Goal: Task Accomplishment & Management: Use online tool/utility

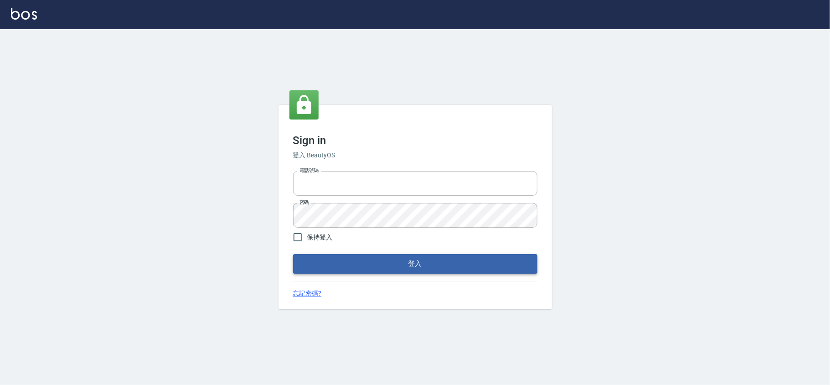
type input "28261007"
click at [321, 263] on button "登入" at bounding box center [415, 263] width 244 height 19
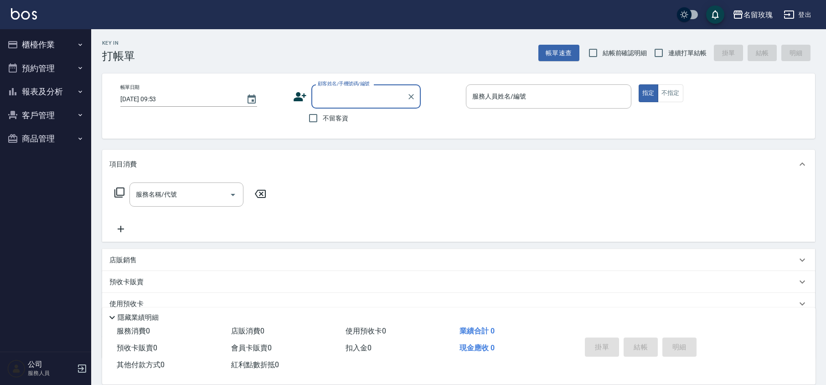
drag, startPoint x: 629, startPoint y: 53, endPoint x: 694, endPoint y: 48, distance: 64.9
click at [629, 53] on span "結帳前確認明細" at bounding box center [624, 53] width 45 height 10
click at [602, 53] on input "結帳前確認明細" at bounding box center [592, 52] width 19 height 19
checkbox input "true"
click at [668, 50] on span "連續打單結帳" at bounding box center [687, 53] width 38 height 10
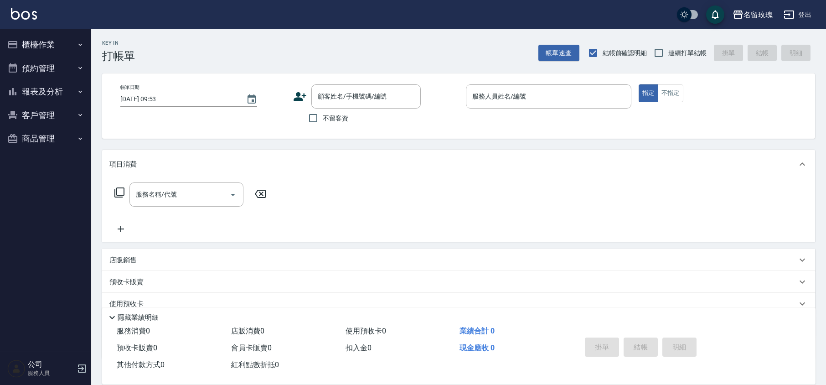
click at [668, 50] on input "連續打單結帳" at bounding box center [658, 52] width 19 height 19
checkbox input "true"
click at [484, 39] on div "Key In 打帳單 帳單速查 結帳前確認明細 連續打單結帳 掛單 結帳 明細" at bounding box center [453, 45] width 724 height 33
click at [349, 93] on div "顧客姓名/手機號碼/編號 顧客姓名/手機號碼/編號" at bounding box center [365, 96] width 109 height 24
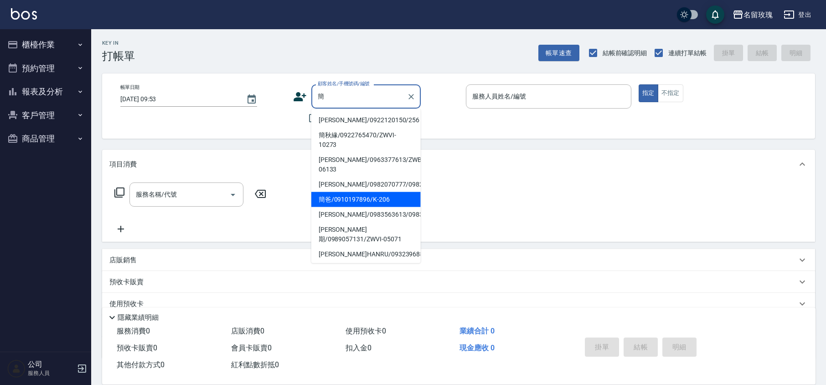
click at [369, 207] on li "簡爸/0910197896/K-206" at bounding box center [365, 199] width 109 height 15
type input "簡爸/0910197896/K-206"
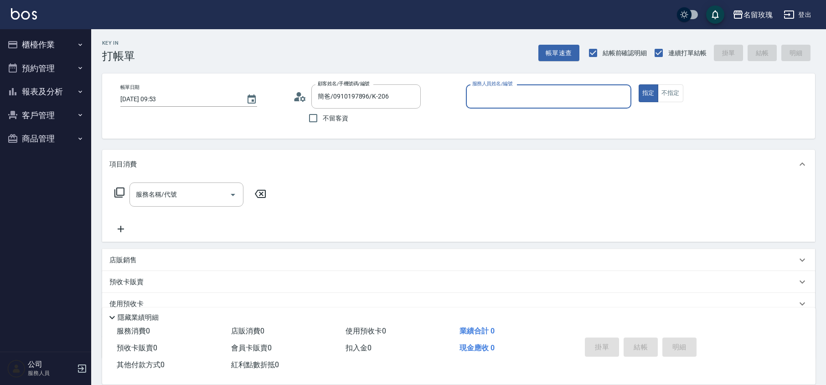
type input "[PERSON_NAME]-5"
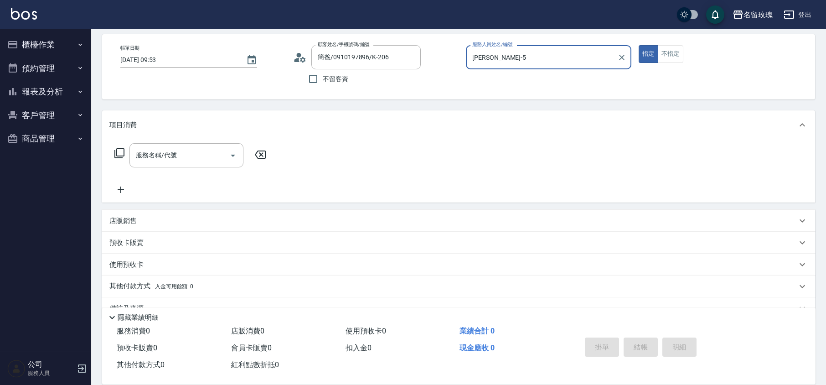
scroll to position [59, 0]
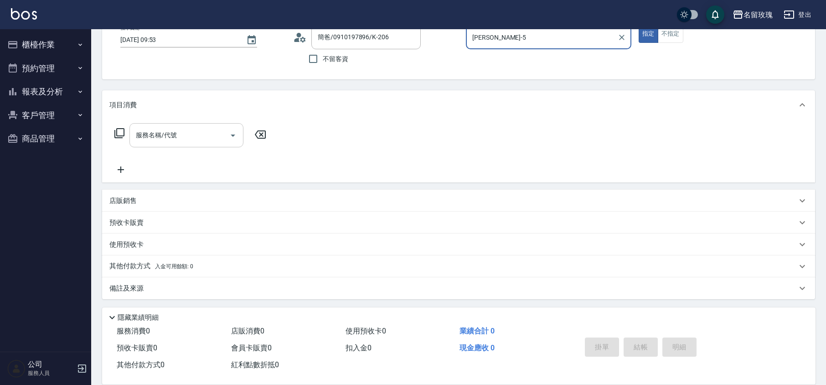
click at [154, 141] on input "服務名稱/代號" at bounding box center [180, 135] width 92 height 16
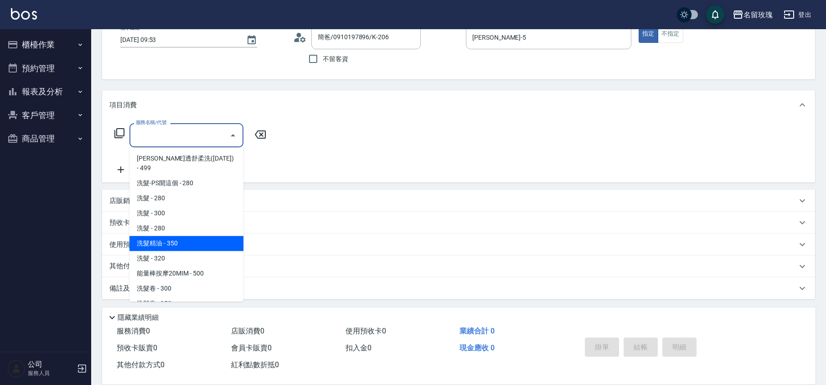
drag, startPoint x: 170, startPoint y: 235, endPoint x: 232, endPoint y: 201, distance: 71.6
click at [170, 236] on span "洗髮精油 - 350" at bounding box center [186, 243] width 114 height 15
type input "洗髮精油(206)"
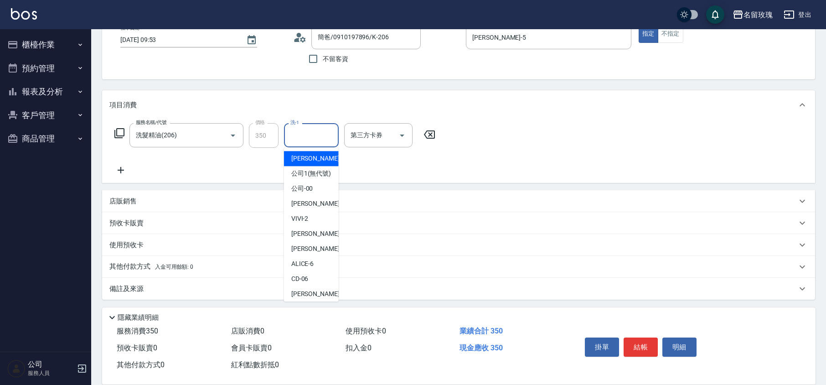
click at [311, 137] on input "洗-1" at bounding box center [311, 135] width 46 height 16
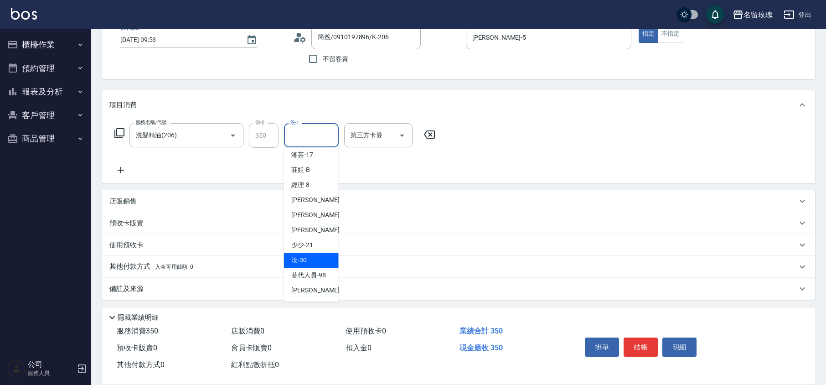
click at [318, 256] on div "汝 -30" at bounding box center [311, 259] width 55 height 15
type input "汝-30"
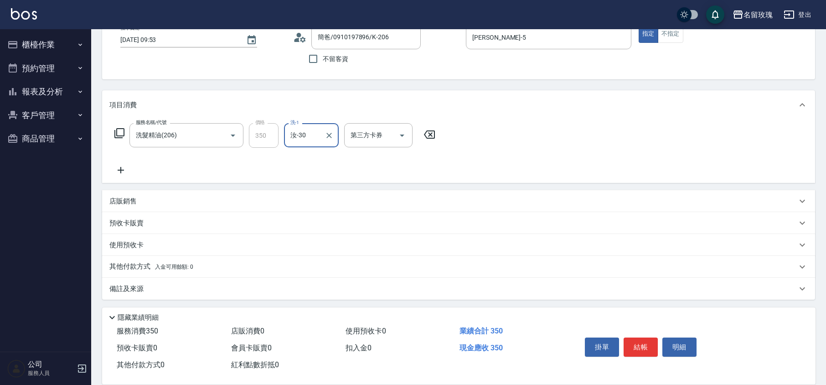
click at [111, 132] on div "服務名稱/代號 洗髮精油(206) 服務名稱/代號 價格 350 價格 洗-1 汝-30 洗-1 第三方卡券 第三方卡券" at bounding box center [274, 135] width 331 height 25
click at [118, 131] on icon at bounding box center [119, 133] width 11 height 11
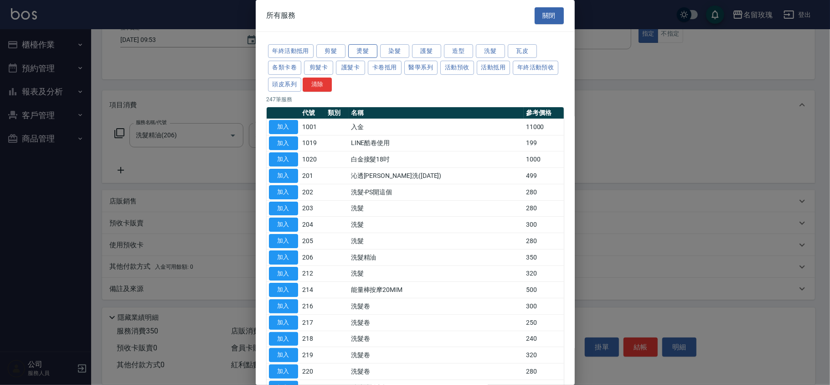
click at [358, 48] on button "燙髮" at bounding box center [362, 51] width 29 height 14
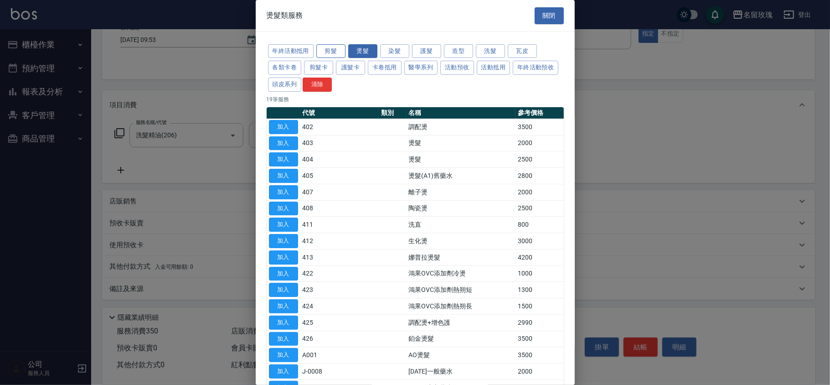
click at [327, 49] on button "剪髮" at bounding box center [330, 51] width 29 height 14
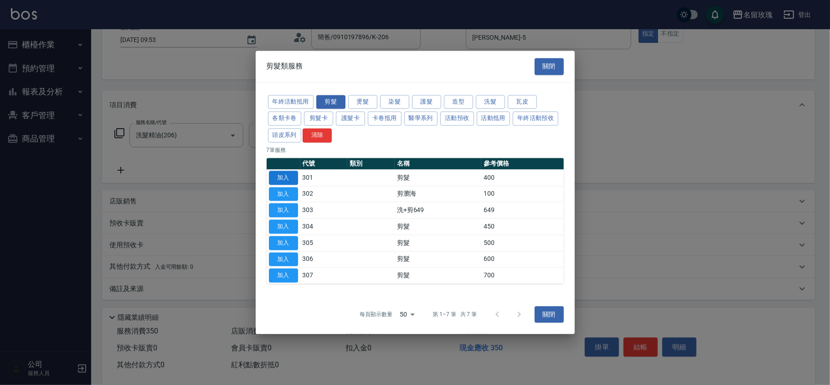
click at [280, 174] on button "加入" at bounding box center [283, 177] width 29 height 14
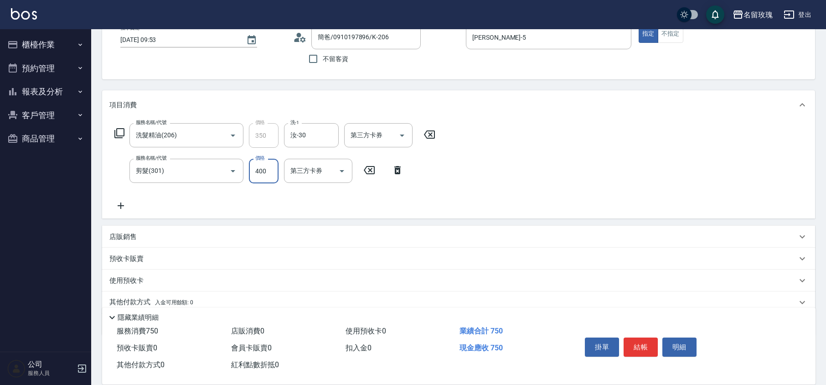
click at [268, 173] on input "400" at bounding box center [264, 171] width 30 height 25
type input "350"
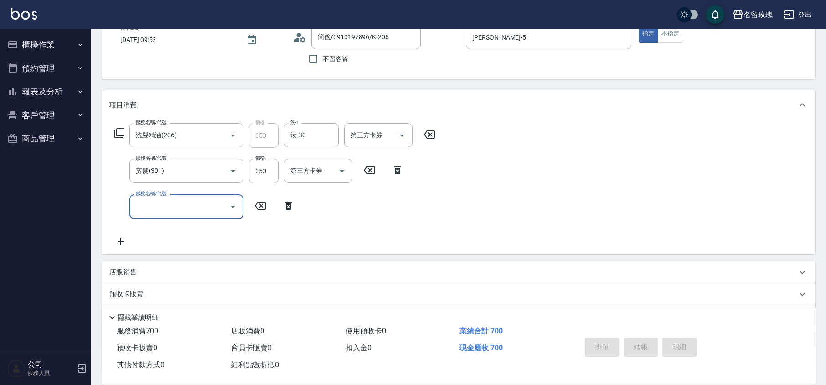
type input "[DATE] 10:13"
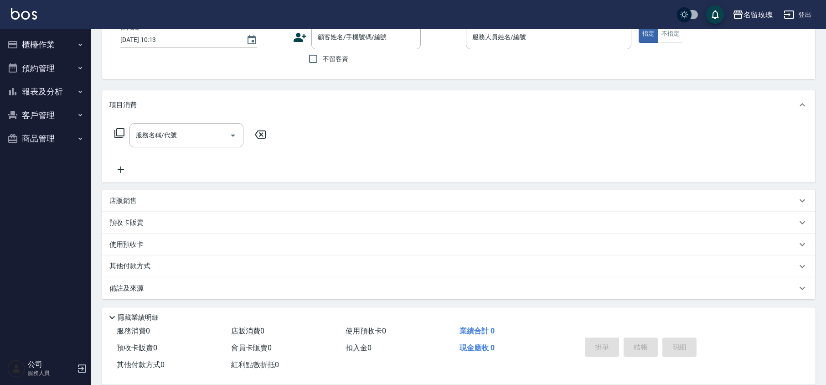
click at [389, 68] on div "不留客資" at bounding box center [357, 58] width 128 height 19
click at [274, 69] on div "帳單日期 [DATE] 10:13 顧客姓名/手機號碼/編號 顧客姓名/手機號碼/編號 不留客資 服務人員姓名/編號 服務人員姓名/編號 指定 不指定" at bounding box center [458, 46] width 713 height 65
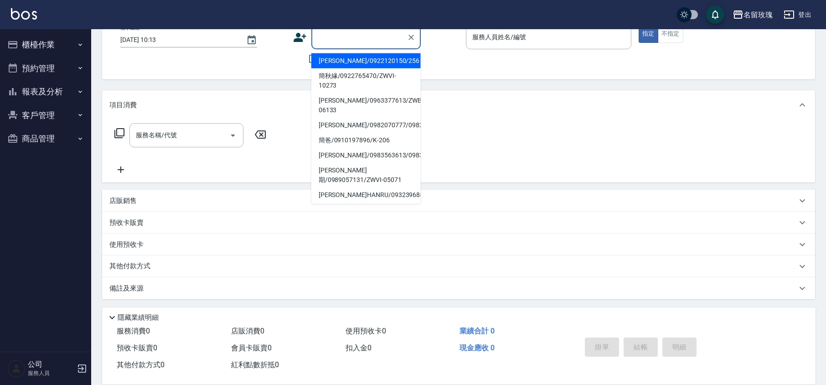
click at [381, 43] on input "顧客姓名/手機號碼/編號" at bounding box center [358, 37] width 87 height 16
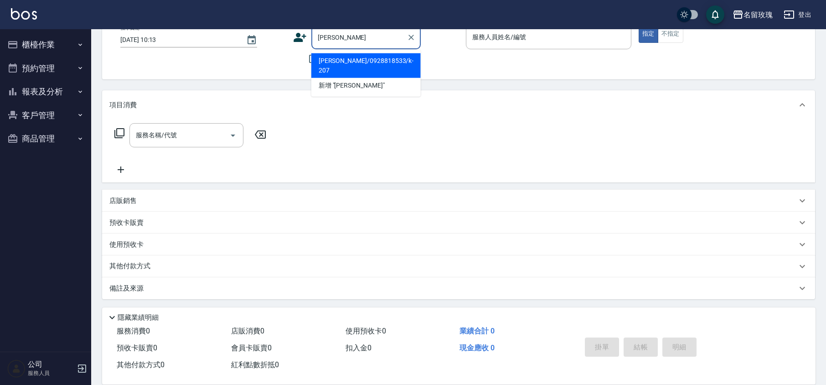
click at [350, 56] on li "[PERSON_NAME]/0928818533/k-207" at bounding box center [365, 65] width 109 height 25
type input "[PERSON_NAME]/0928818533/k-207"
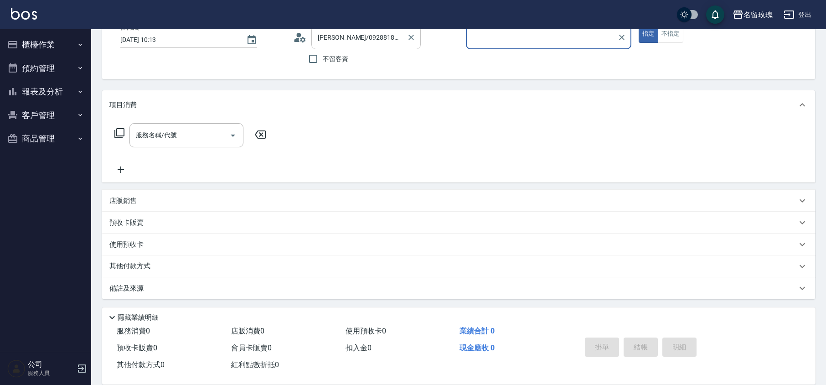
type input "[PERSON_NAME]-5"
click at [408, 36] on icon "Clear" at bounding box center [410, 37] width 9 height 9
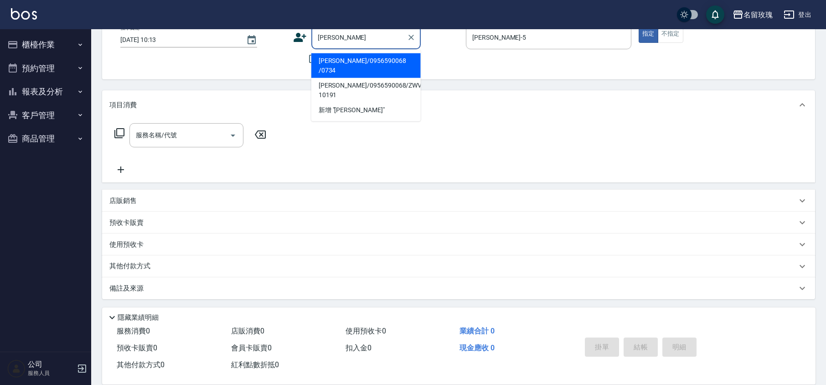
click at [365, 59] on li "[PERSON_NAME]/0956590068 /0734" at bounding box center [365, 65] width 109 height 25
type input "[PERSON_NAME]/0956590068 /0734"
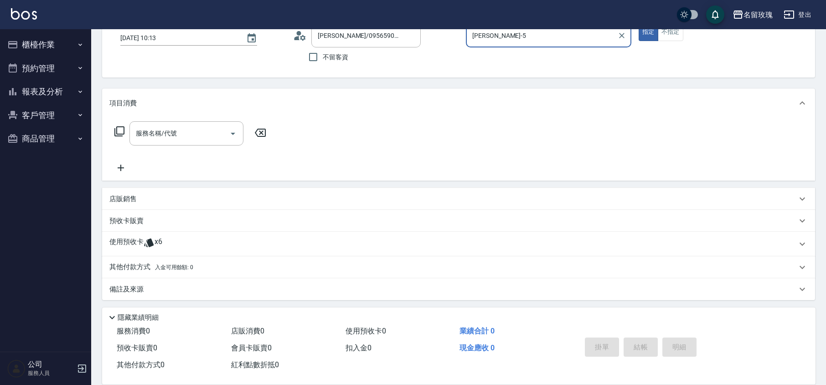
scroll to position [62, 0]
click at [174, 243] on div "使用預收卡 x6" at bounding box center [452, 243] width 687 height 14
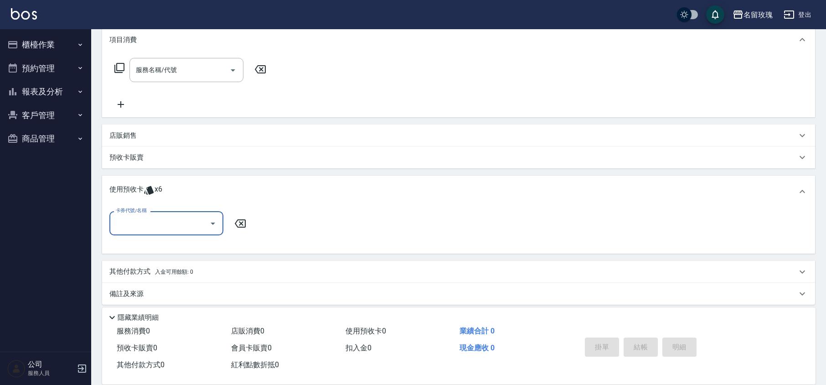
scroll to position [125, 0]
click at [210, 219] on icon "Open" at bounding box center [212, 222] width 11 height 11
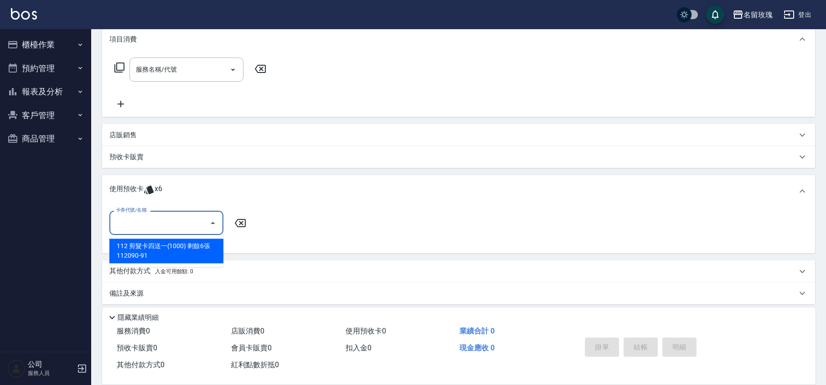
click at [188, 248] on div "112 剪髮卡四送一(1000) 剩餘6張 112090-91" at bounding box center [166, 250] width 114 height 25
type input "112 剪髮卡四送一[PHONE_NUMBER]"
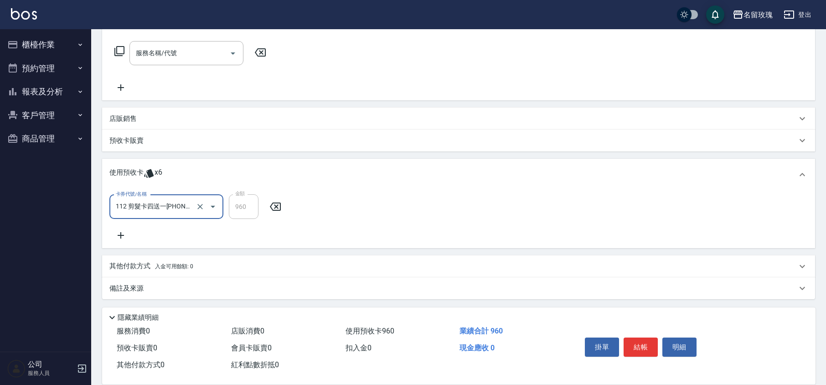
click at [136, 287] on p "備註及來源" at bounding box center [126, 288] width 34 height 10
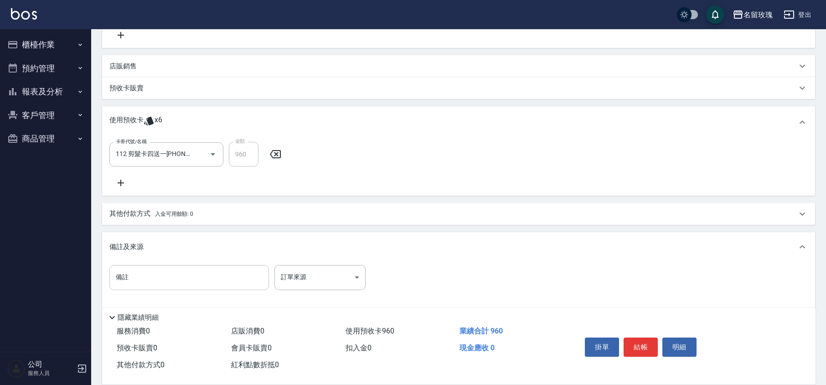
scroll to position [195, 0]
click at [148, 278] on input "備註" at bounding box center [188, 275] width 159 height 25
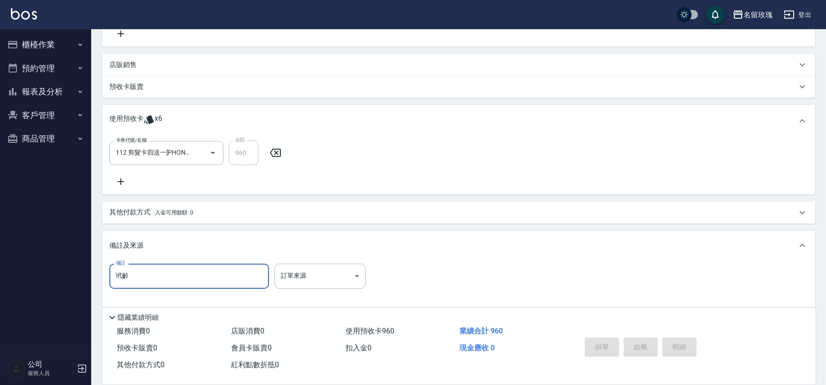
type input "玳齡"
type input "[DATE] 10:54"
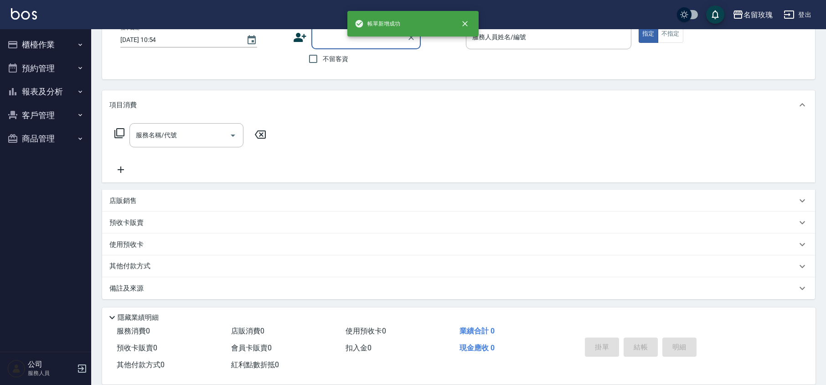
scroll to position [0, 0]
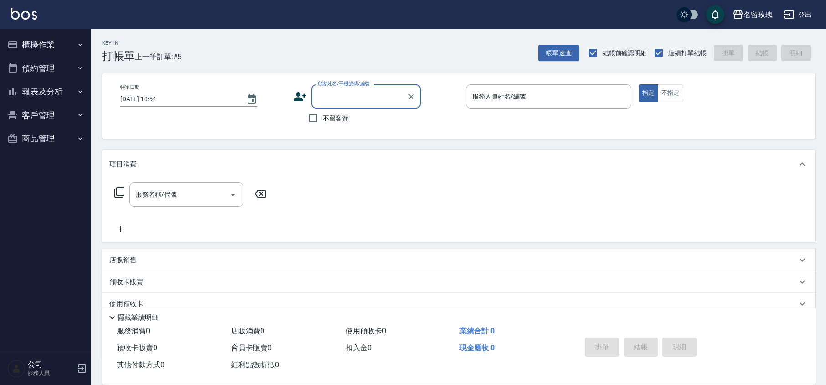
click at [58, 84] on button "報表及分析" at bounding box center [46, 92] width 84 height 24
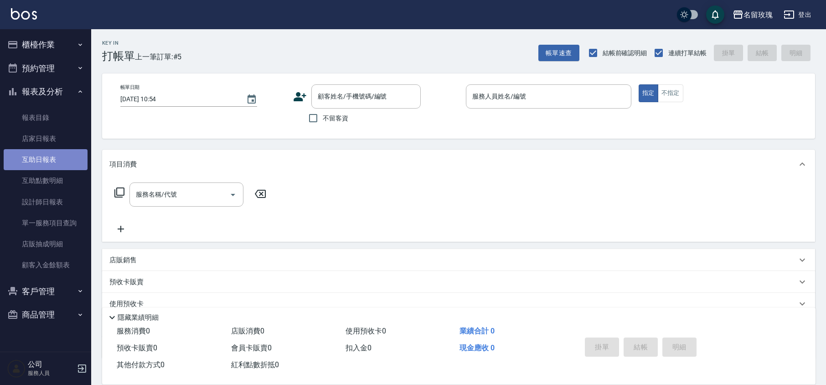
click at [42, 152] on link "互助日報表" at bounding box center [46, 159] width 84 height 21
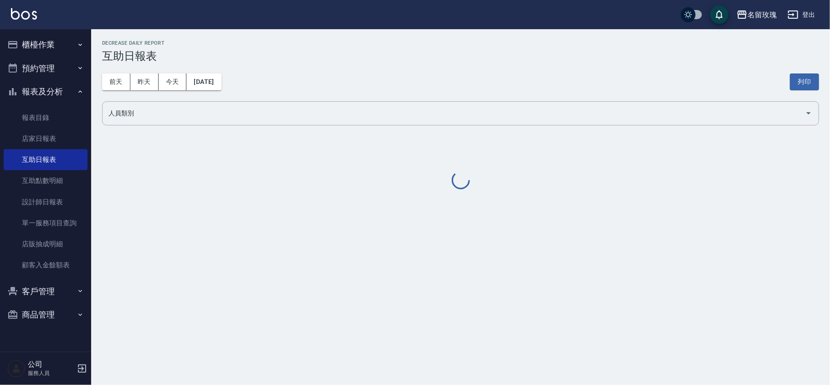
click at [348, 51] on h3 "互助日報表" at bounding box center [460, 56] width 717 height 13
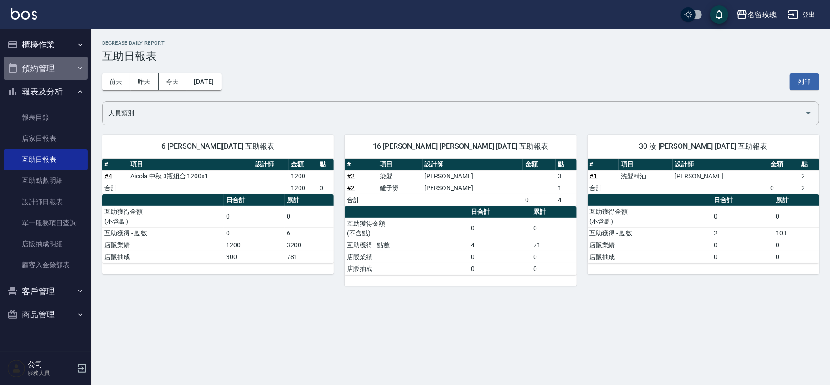
click at [27, 76] on button "預約管理" at bounding box center [46, 69] width 84 height 24
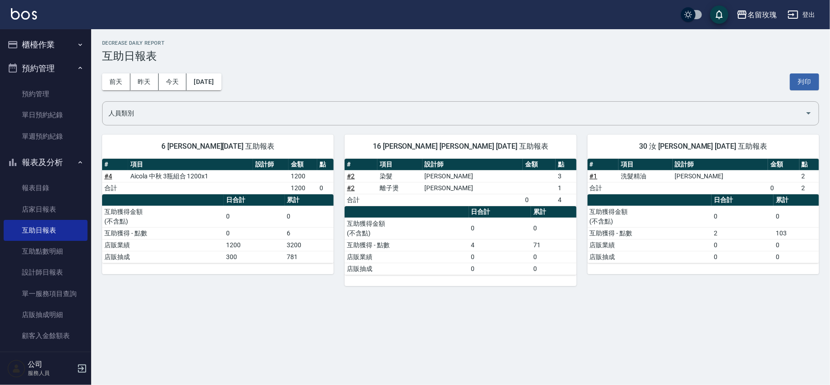
click at [27, 76] on button "預約管理" at bounding box center [46, 69] width 84 height 24
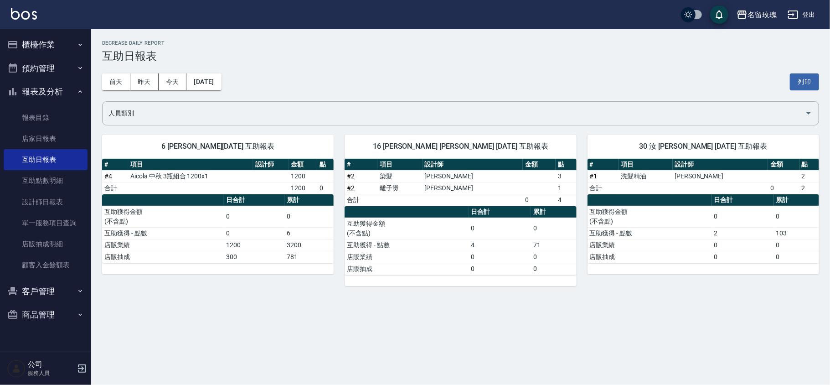
click at [25, 86] on button "報表及分析" at bounding box center [46, 92] width 84 height 24
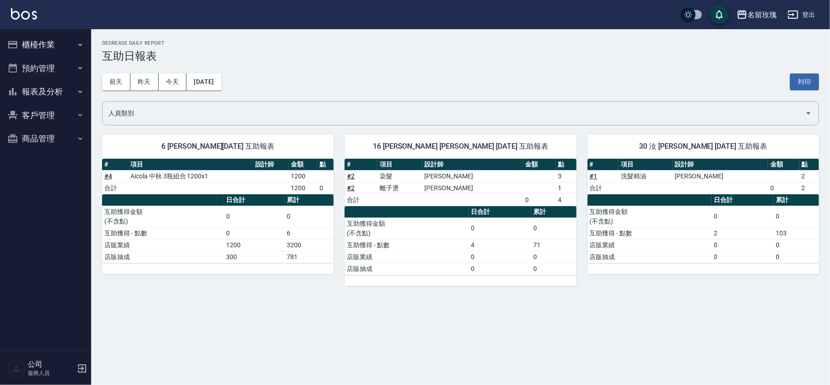
click at [41, 31] on ul "櫃檯作業 打帳單 帳單列表 現金收支登錄 材料自購登錄 每日結帳 排班表 現場電腦打卡 預約管理 預約管理 單日預約紀錄 單週預約紀錄 報表及分析 報表目錄 …" at bounding box center [46, 91] width 84 height 125
click at [46, 46] on button "櫃檯作業" at bounding box center [46, 45] width 84 height 24
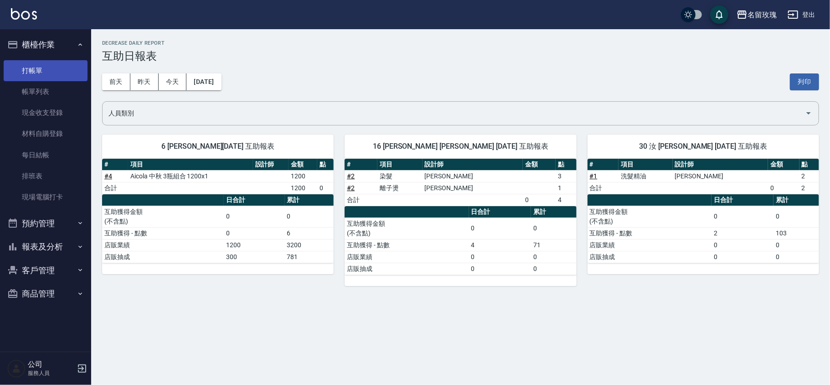
click at [50, 64] on link "打帳單" at bounding box center [46, 70] width 84 height 21
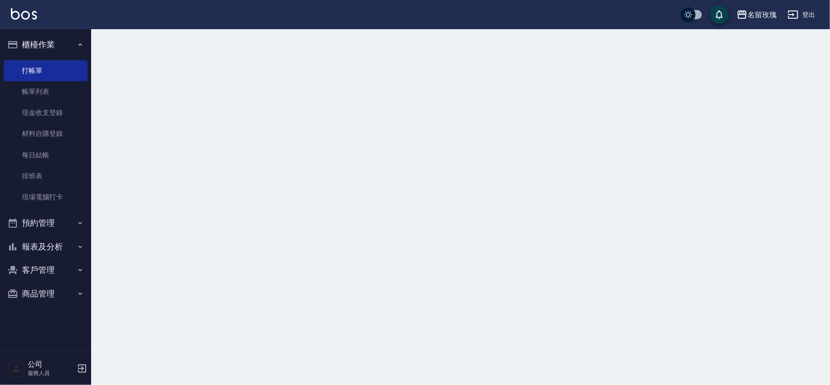
click at [46, 37] on button "櫃檯作業" at bounding box center [46, 45] width 84 height 24
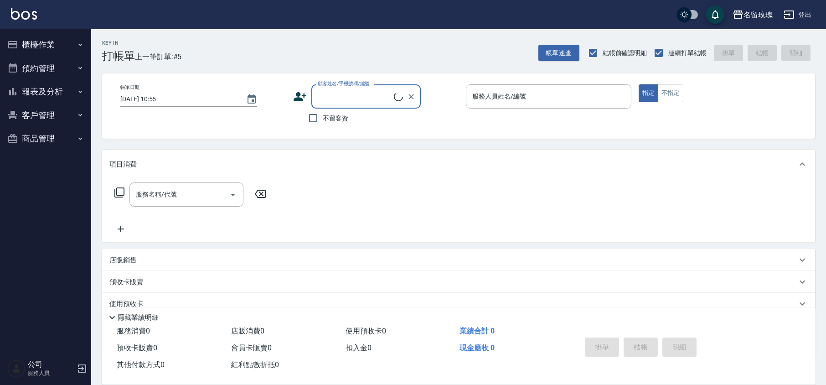
click at [211, 53] on div "Key In 打帳單 上一筆訂單:#5 帳單速查 結帳前確認明細 連續打單結帳 掛單 結帳 明細" at bounding box center [453, 45] width 724 height 33
click at [383, 53] on div "Key In 打帳單 上一筆訂單:#5 帳單速查 結帳前確認明細 連續打單結帳 掛單 結帳 明細" at bounding box center [453, 45] width 724 height 33
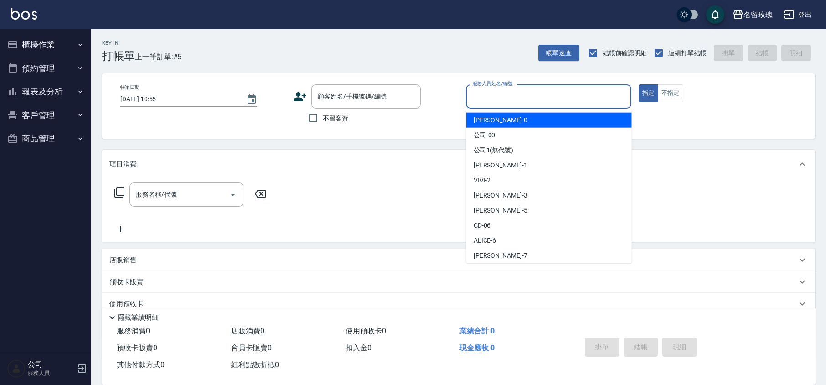
click at [496, 97] on input "服務人員姓名/編號" at bounding box center [548, 96] width 157 height 16
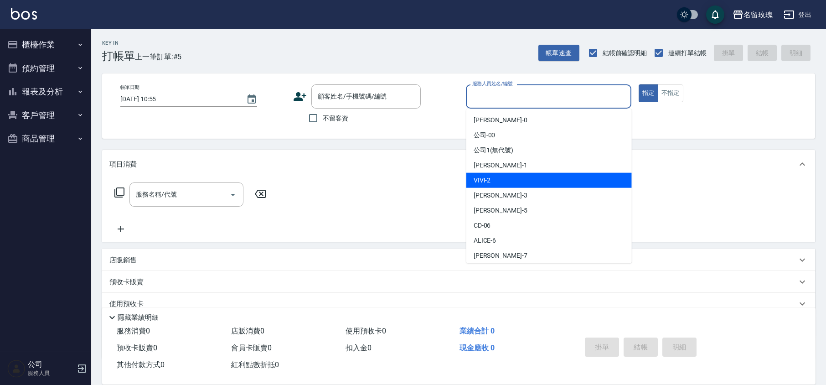
click at [503, 178] on div "VIVI -2" at bounding box center [548, 180] width 165 height 15
type input "VIVI-2"
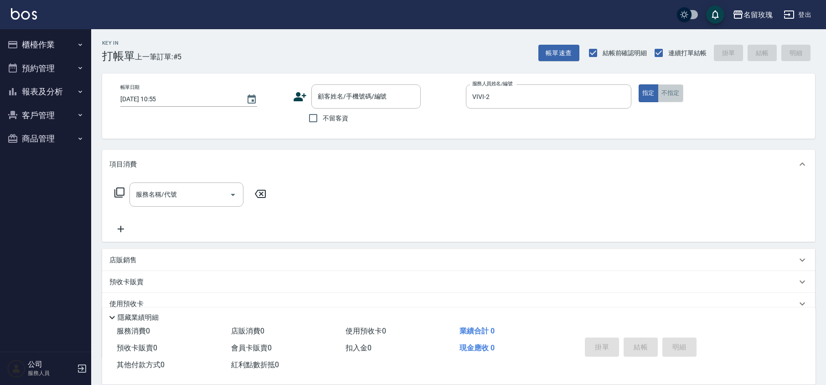
click at [667, 95] on button "不指定" at bounding box center [671, 93] width 26 height 18
click at [313, 123] on input "不留客資" at bounding box center [312, 117] width 19 height 19
checkbox input "true"
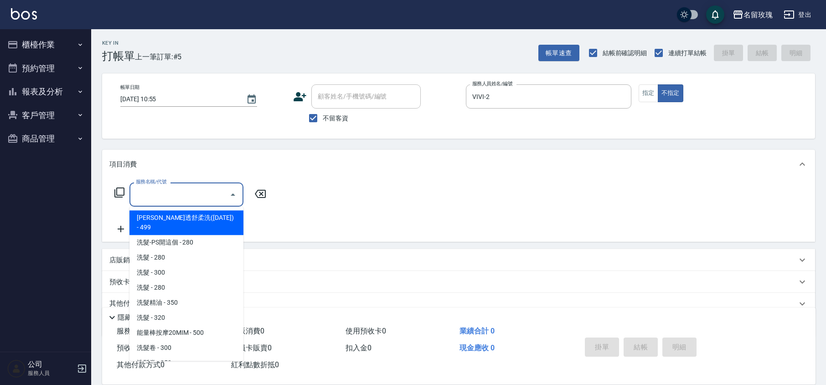
click at [212, 191] on input "服務名稱/代號" at bounding box center [180, 194] width 92 height 16
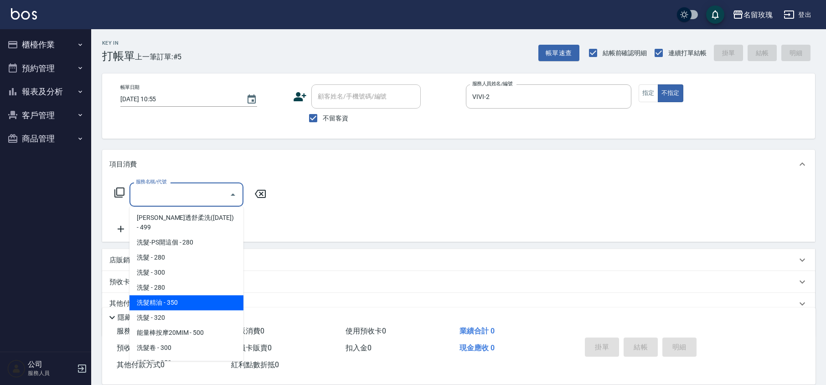
drag, startPoint x: 219, startPoint y: 287, endPoint x: 231, endPoint y: 277, distance: 15.6
click at [220, 295] on span "洗髮精油 - 350" at bounding box center [186, 302] width 114 height 15
type input "洗髮精油(206)"
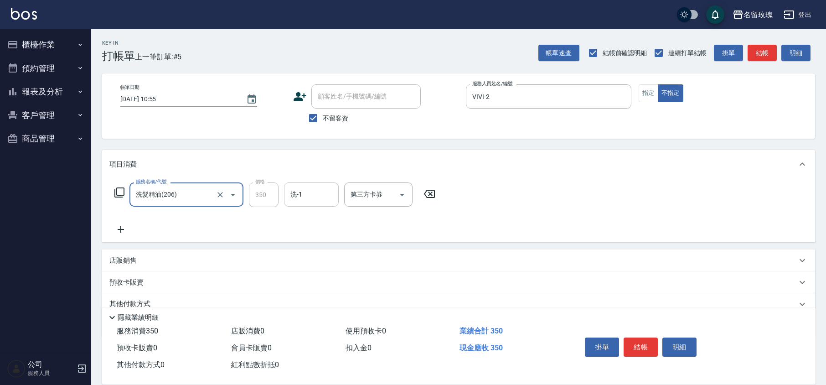
click at [312, 198] on input "洗-1" at bounding box center [311, 194] width 46 height 16
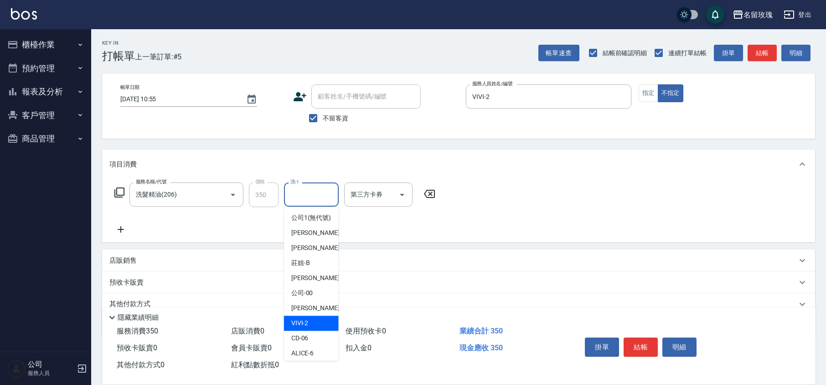
click at [332, 330] on div "VIVI -2" at bounding box center [311, 322] width 55 height 15
type input "VIVI-2"
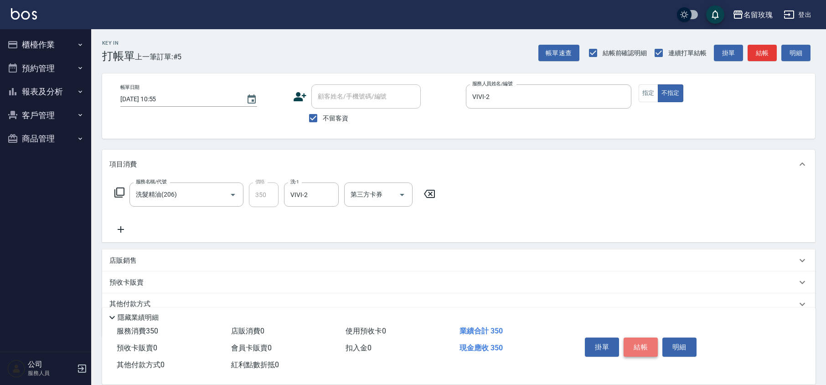
drag, startPoint x: 648, startPoint y: 349, endPoint x: 637, endPoint y: 339, distance: 14.2
click at [648, 348] on button "結帳" at bounding box center [640, 346] width 34 height 19
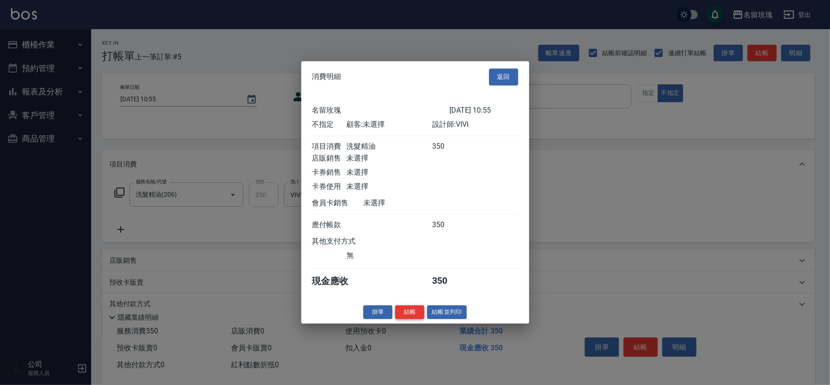
click at [403, 315] on button "結帳" at bounding box center [409, 312] width 29 height 14
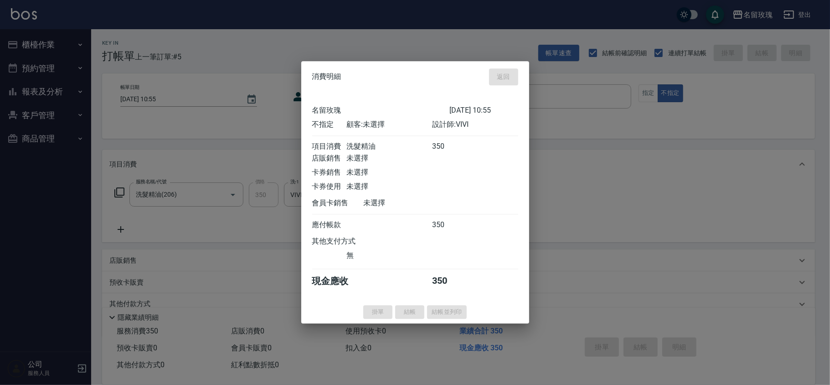
type input "[DATE] 11:22"
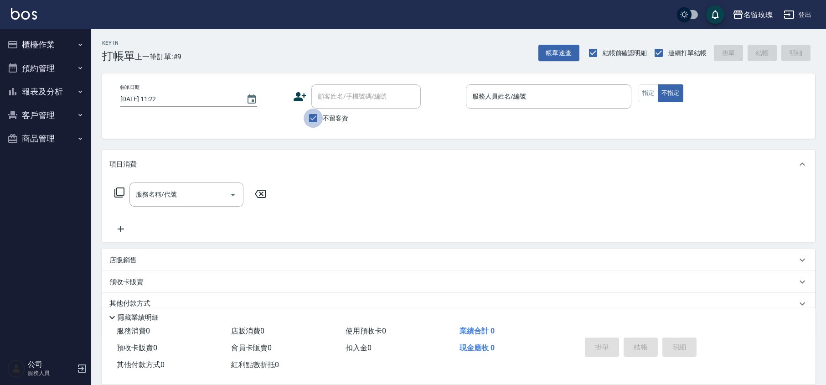
click at [305, 119] on input "不留客資" at bounding box center [312, 117] width 19 height 19
checkbox input "false"
click at [330, 104] on div "顧客姓名/手機號碼/編號" at bounding box center [365, 96] width 109 height 24
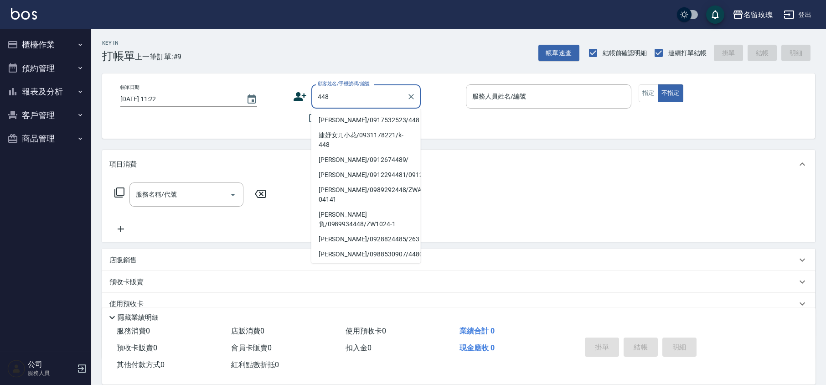
click at [364, 124] on li "[PERSON_NAME]/0917532523/448" at bounding box center [365, 120] width 109 height 15
type input "[PERSON_NAME]/0917532523/448"
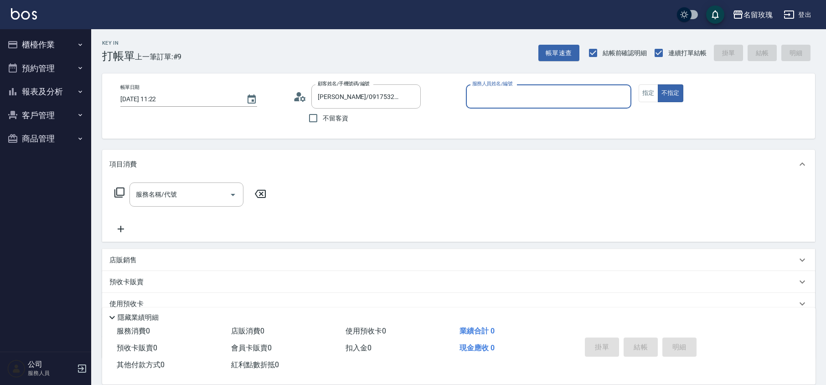
type input "VIVI-2"
click at [194, 193] on input "服務名稱/代號" at bounding box center [180, 194] width 92 height 16
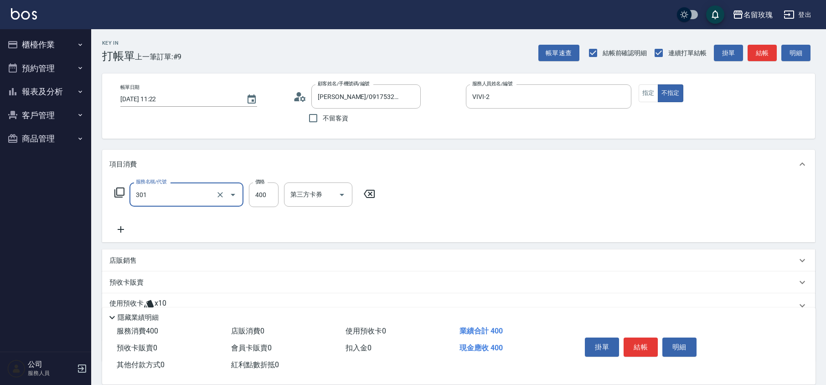
type input "剪髮(301)"
type input "480"
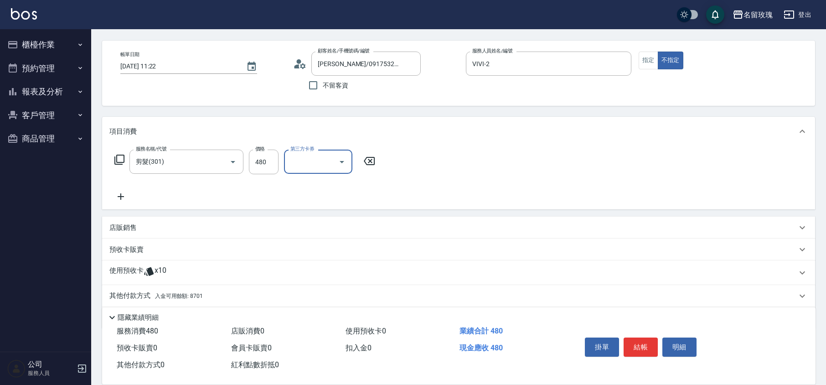
scroll to position [62, 0]
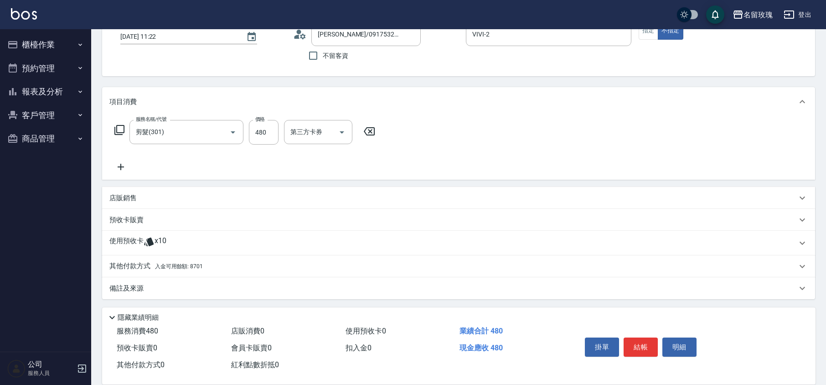
click at [191, 265] on span "入金可用餘額: 8701" at bounding box center [179, 266] width 48 height 6
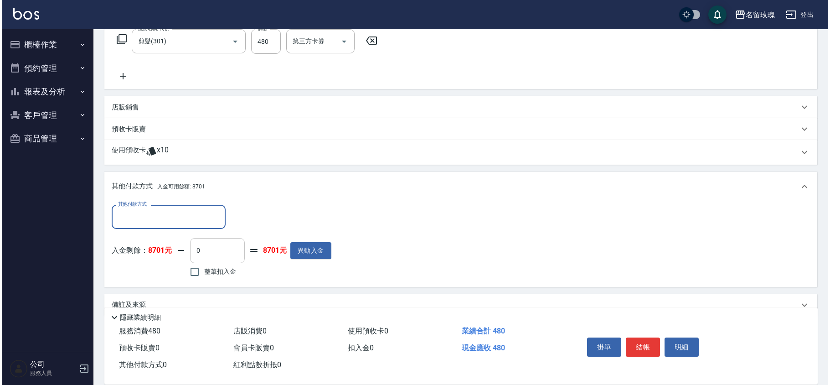
scroll to position [165, 0]
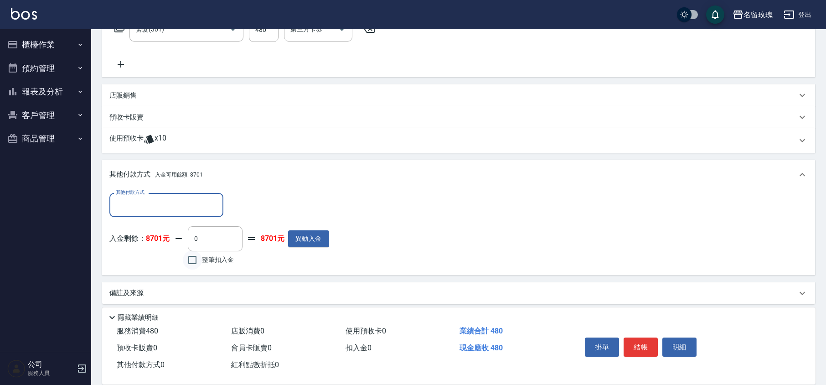
click at [195, 259] on input "整筆扣入金" at bounding box center [192, 259] width 19 height 19
checkbox input "true"
type input "480"
click at [640, 343] on button "結帳" at bounding box center [640, 346] width 34 height 19
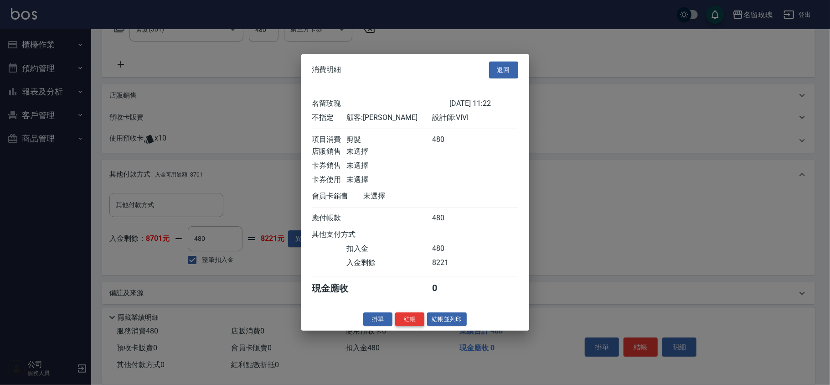
click at [409, 326] on button "結帳" at bounding box center [409, 319] width 29 height 14
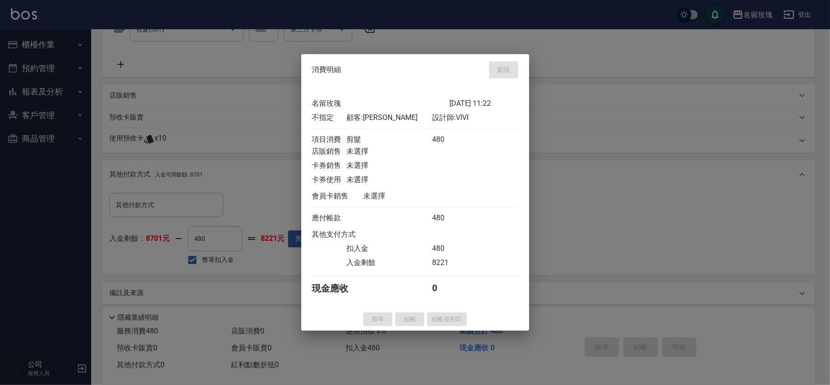
type input "[DATE] 11:23"
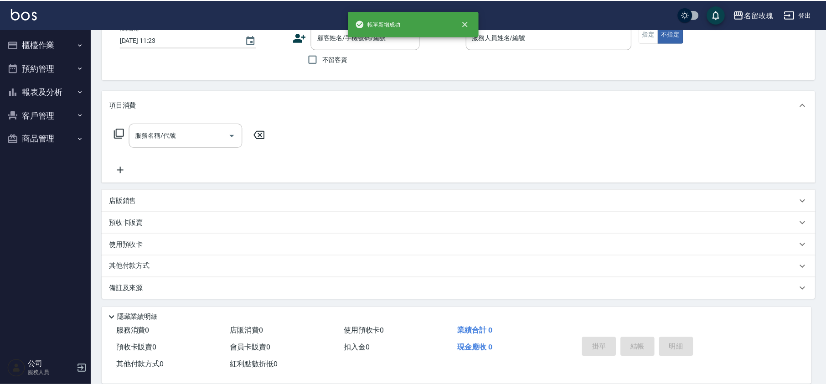
scroll to position [0, 0]
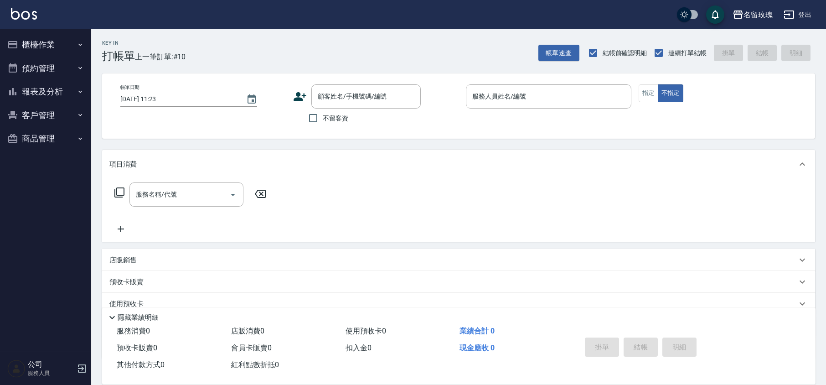
click at [46, 44] on button "櫃檯作業" at bounding box center [46, 45] width 84 height 24
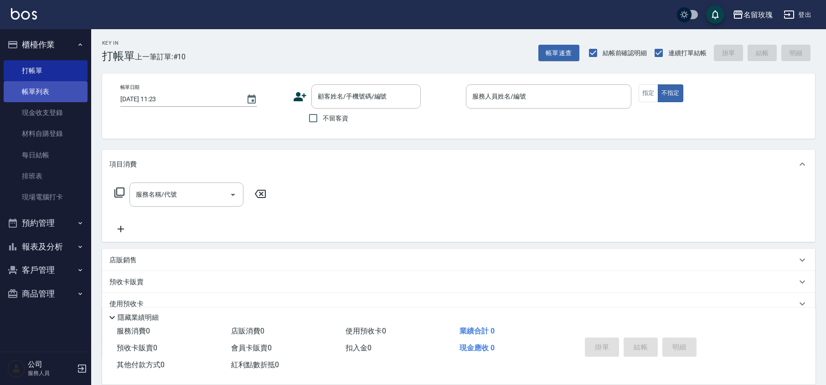
click at [60, 88] on link "帳單列表" at bounding box center [46, 91] width 84 height 21
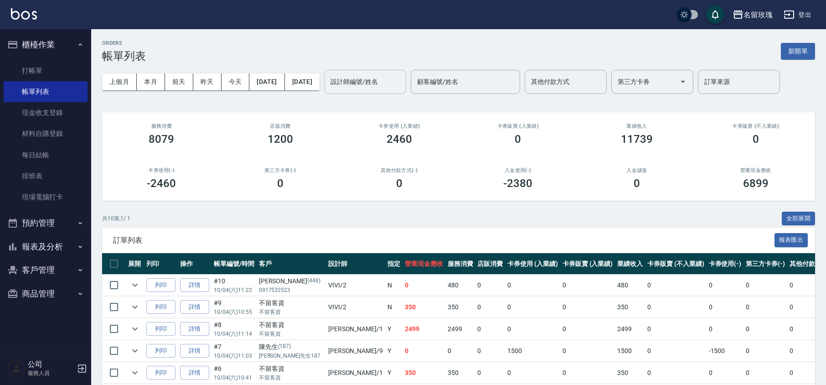
click at [394, 78] on input "設計師編號/姓名" at bounding box center [365, 82] width 74 height 16
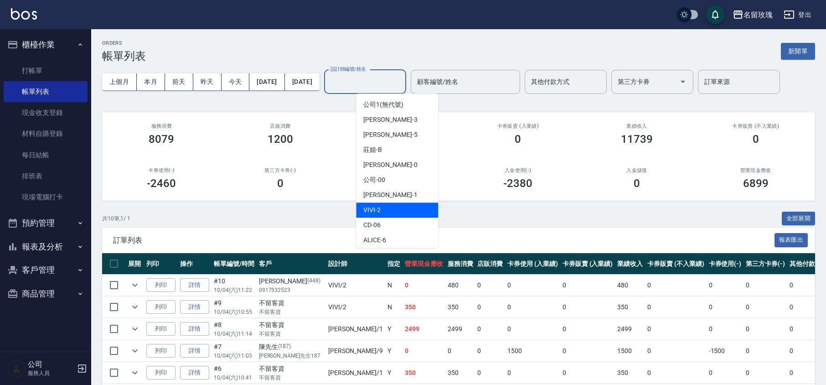
click at [406, 204] on div "VIVI -2" at bounding box center [397, 209] width 82 height 15
type input "VIVI-2"
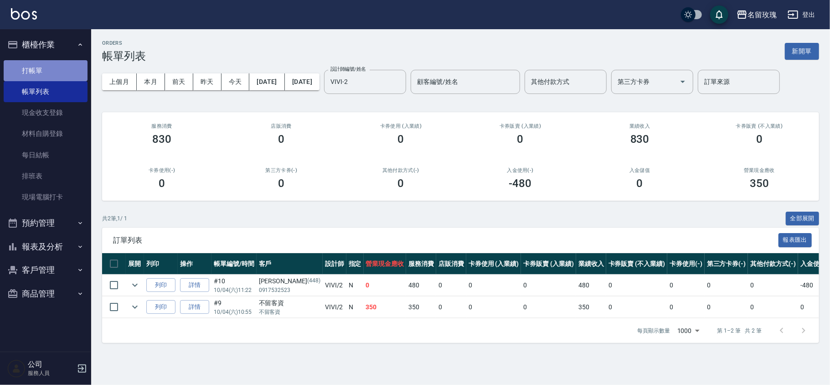
click at [64, 72] on link "打帳單" at bounding box center [46, 70] width 84 height 21
